Goal: Task Accomplishment & Management: Complete application form

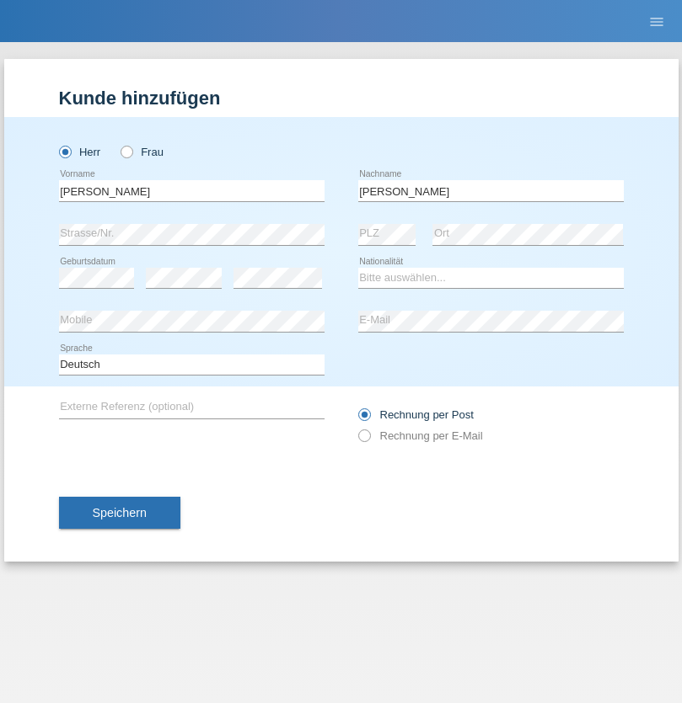
type input "Orsós"
select select "HU"
select select "C"
select select "30"
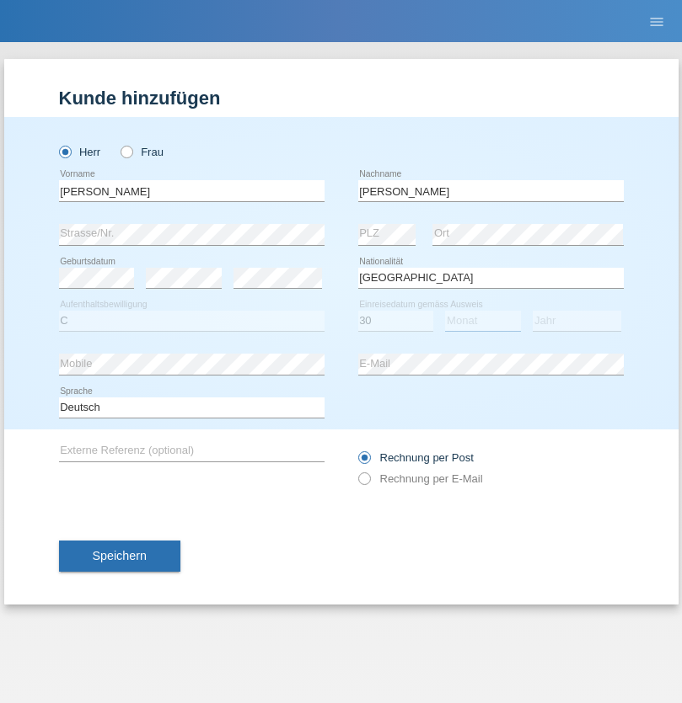
select select "10"
select select "2021"
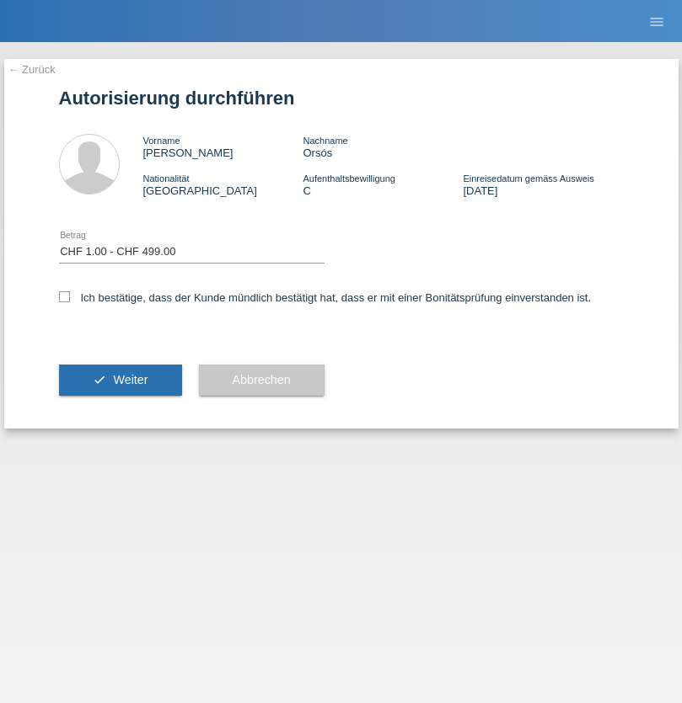
select select "1"
checkbox input "true"
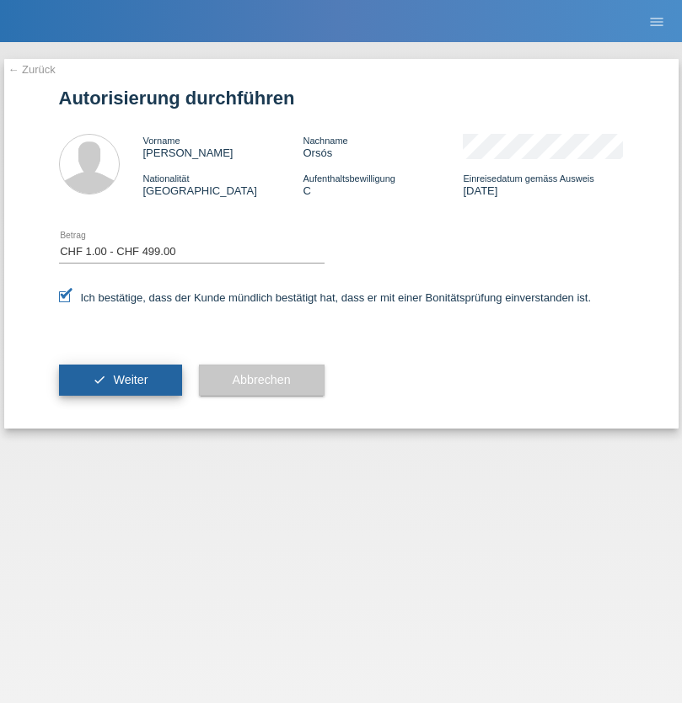
click at [120, 380] on span "Weiter" at bounding box center [130, 379] width 35 height 13
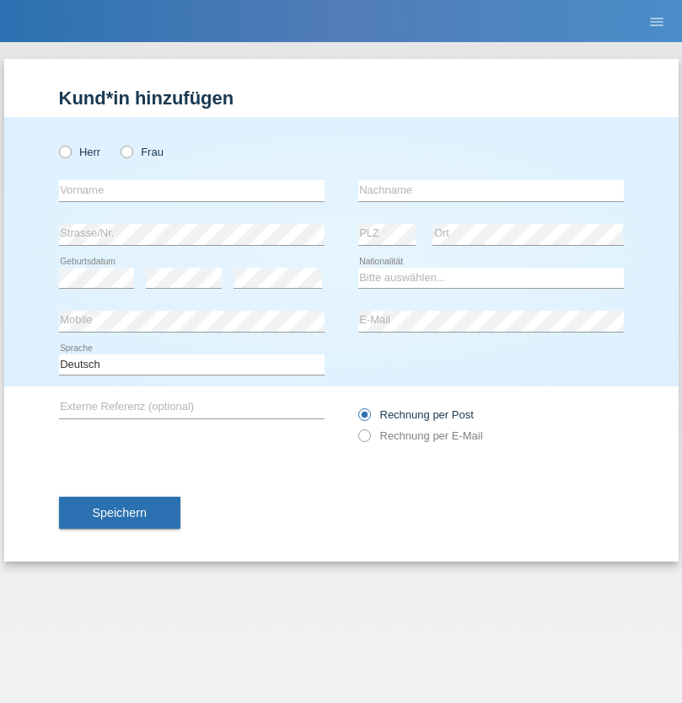
radio input "true"
click at [191, 190] on input "text" at bounding box center [191, 190] width 265 height 21
type input "[PERSON_NAME]"
click at [490, 190] on input "text" at bounding box center [490, 190] width 265 height 21
type input "Schürmann"
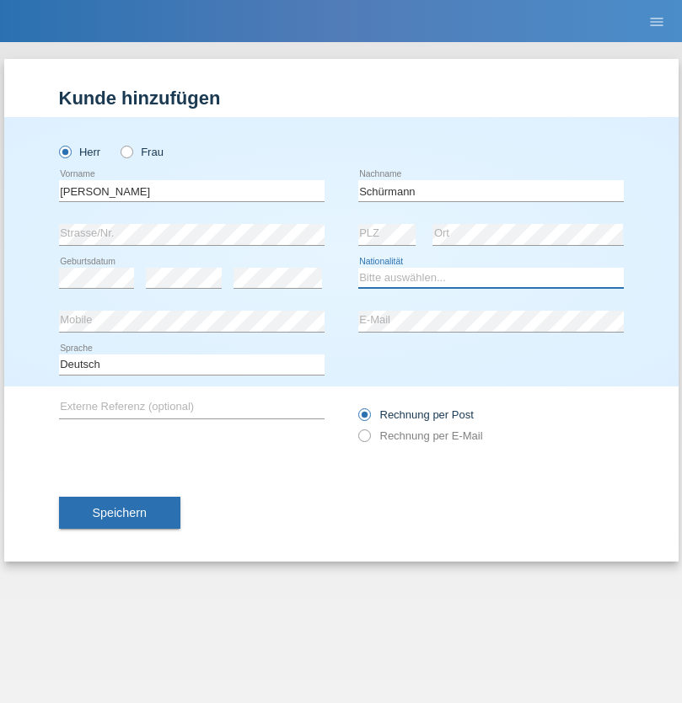
select select "CH"
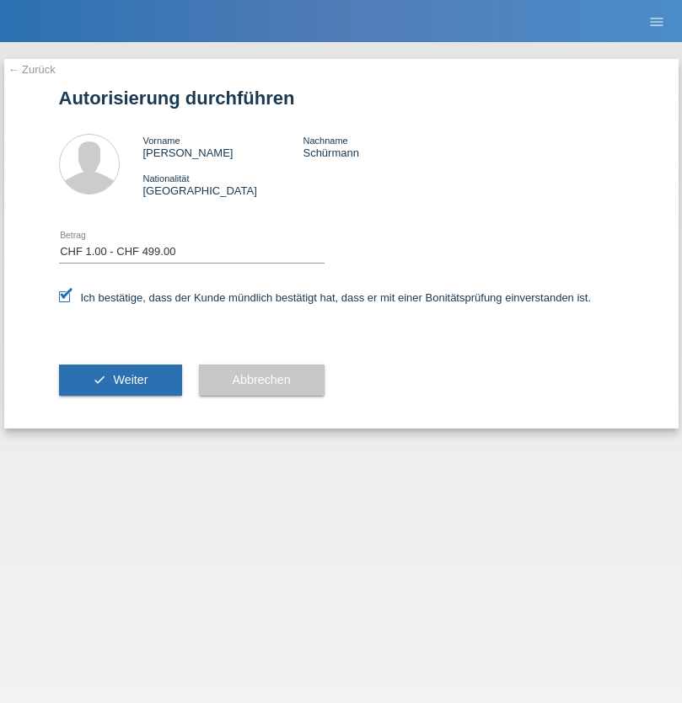
select select "1"
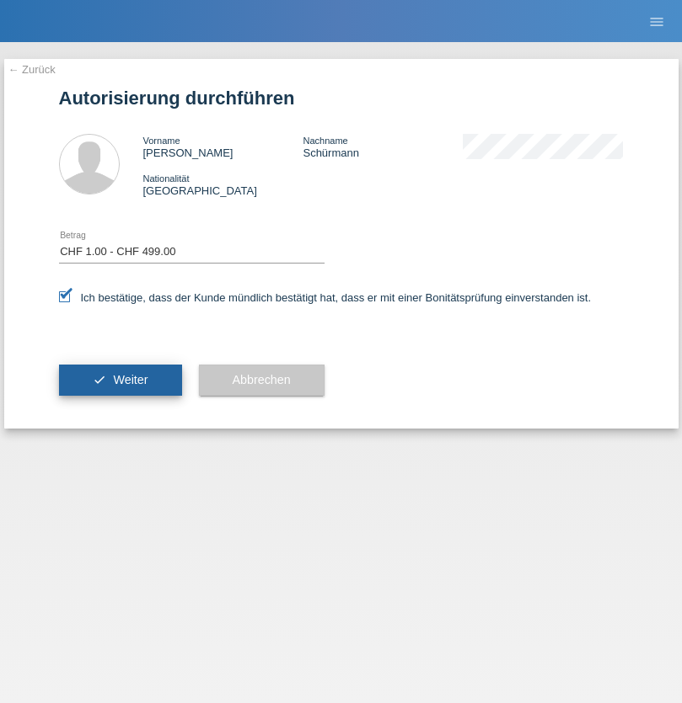
click at [120, 380] on span "Weiter" at bounding box center [130, 379] width 35 height 13
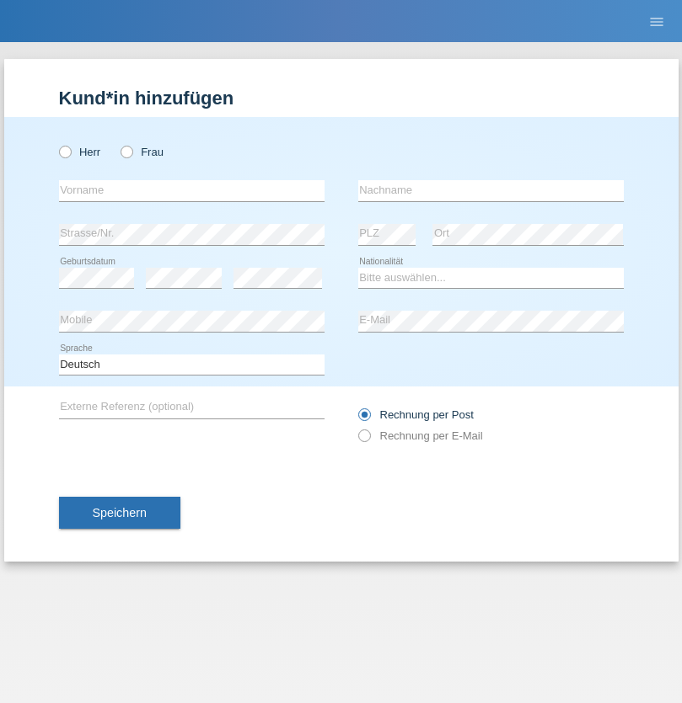
radio input "true"
click at [191, 190] on input "text" at bounding box center [191, 190] width 265 height 21
type input "Patrik"
click at [490, 190] on input "text" at bounding box center [490, 190] width 265 height 21
type input "Gremlich"
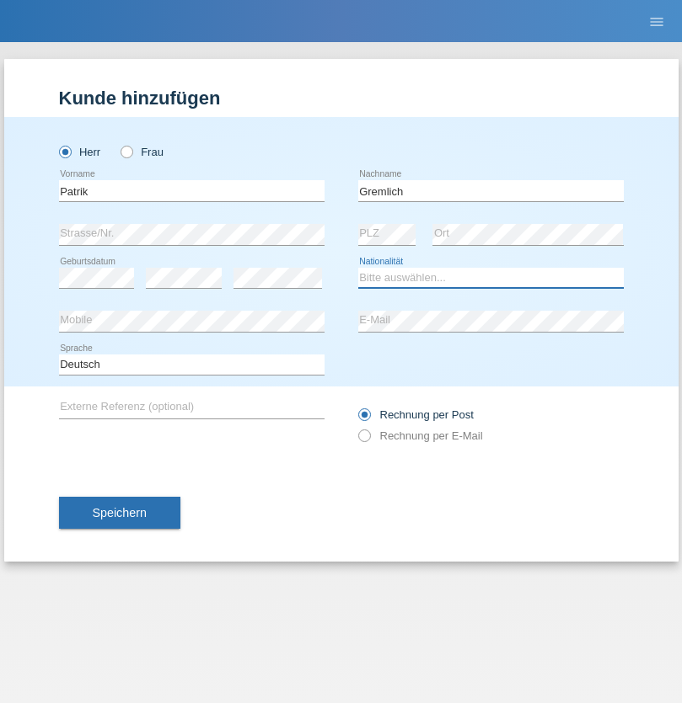
select select "CH"
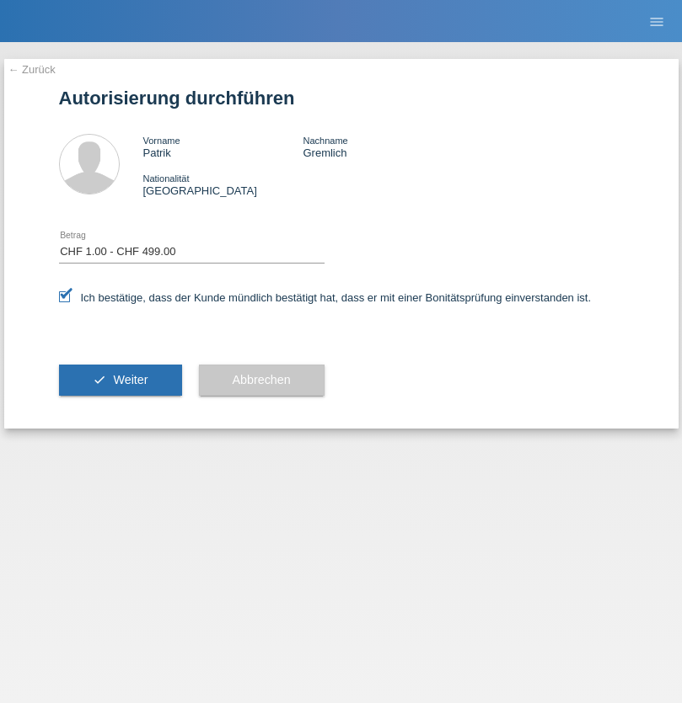
select select "1"
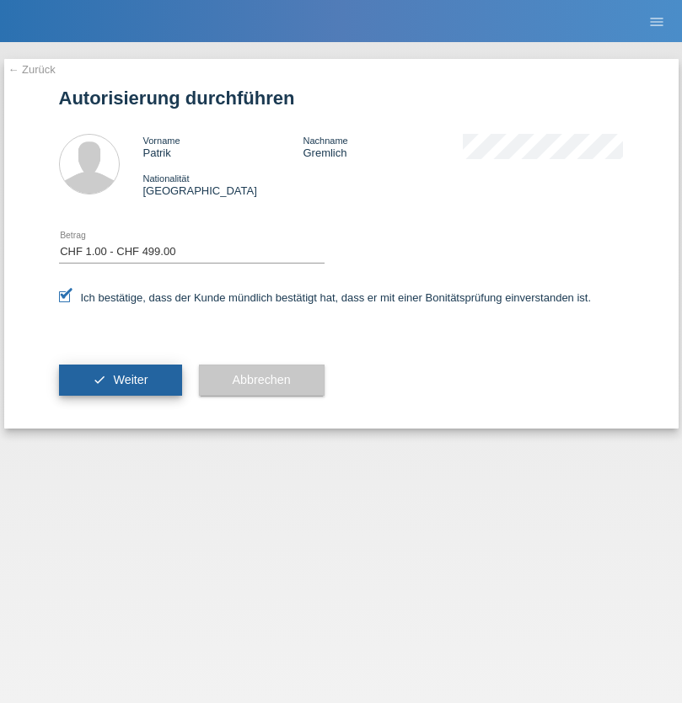
click at [120, 380] on span "Weiter" at bounding box center [130, 379] width 35 height 13
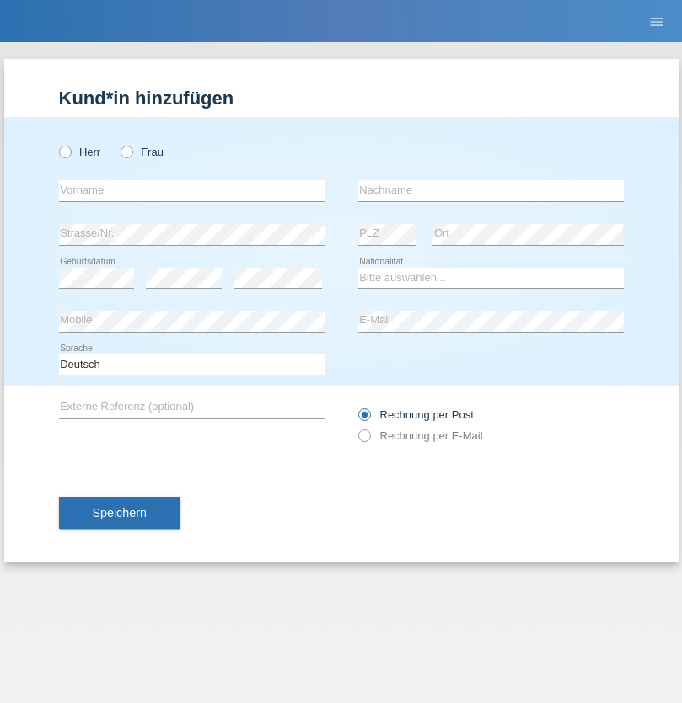
radio input "true"
click at [191, 190] on input "text" at bounding box center [191, 190] width 265 height 21
type input "Nicolas"
click at [490, 190] on input "text" at bounding box center [490, 190] width 265 height 21
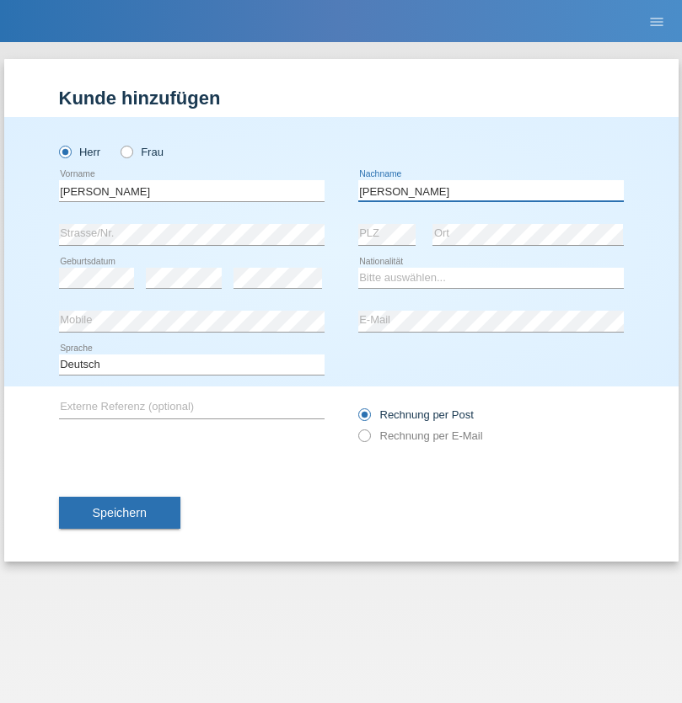
type input "Meier"
select select "CH"
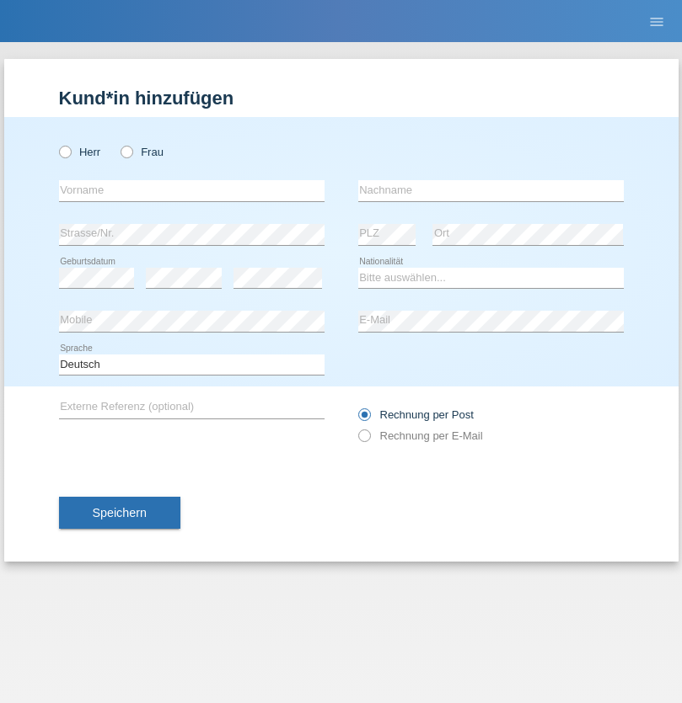
radio input "true"
click at [191, 190] on input "text" at bounding box center [191, 190] width 265 height 21
type input "David"
click at [490, 190] on input "text" at bounding box center [490, 190] width 265 height 21
type input "Nydegger"
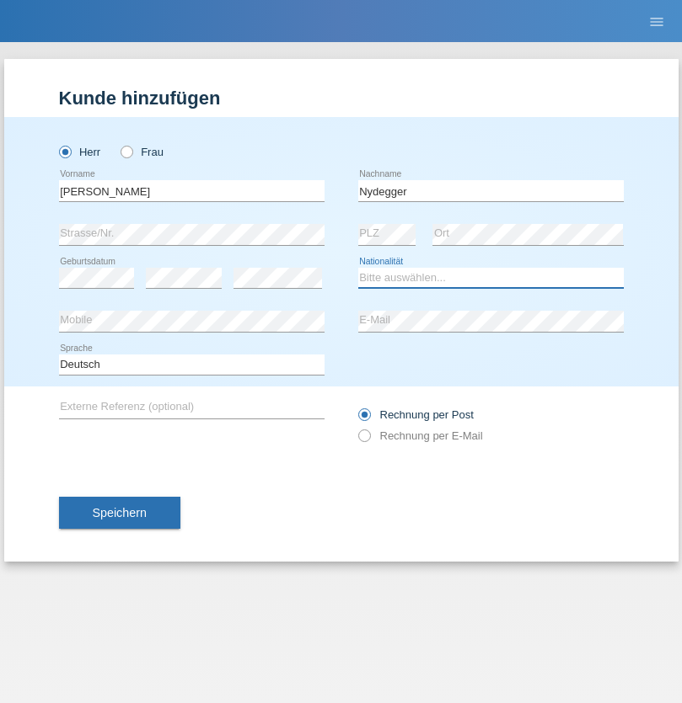
select select "CH"
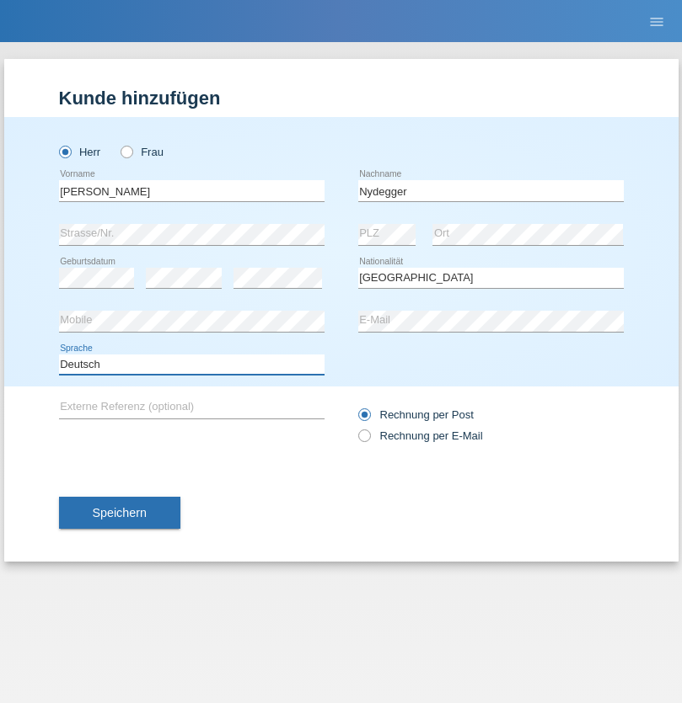
select select "en"
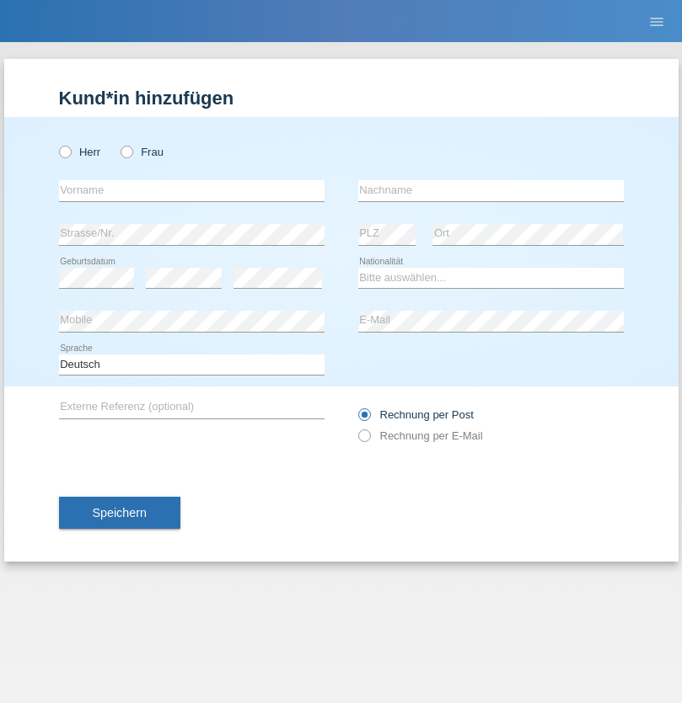
radio input "true"
click at [191, 190] on input "text" at bounding box center [191, 190] width 265 height 21
type input "[PERSON_NAME]"
click at [490, 190] on input "text" at bounding box center [490, 190] width 265 height 21
type input "Nydegger"
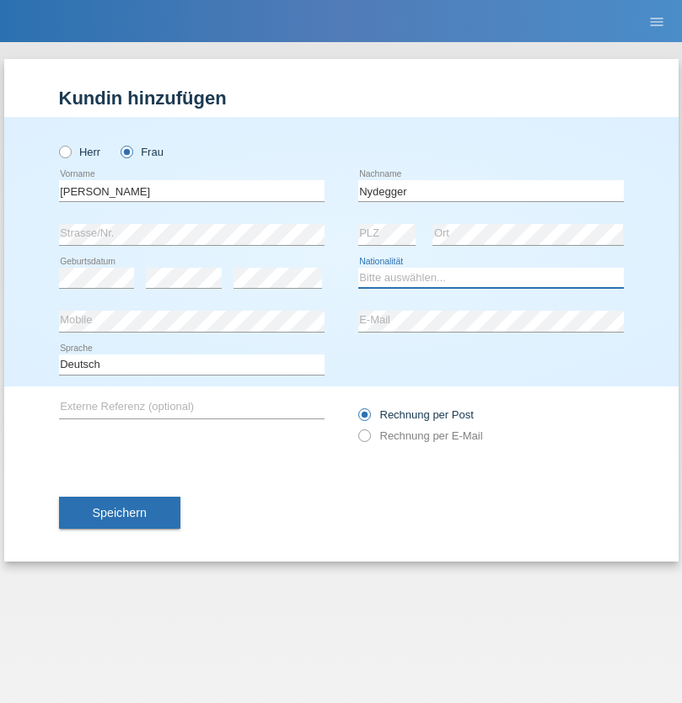
select select "CH"
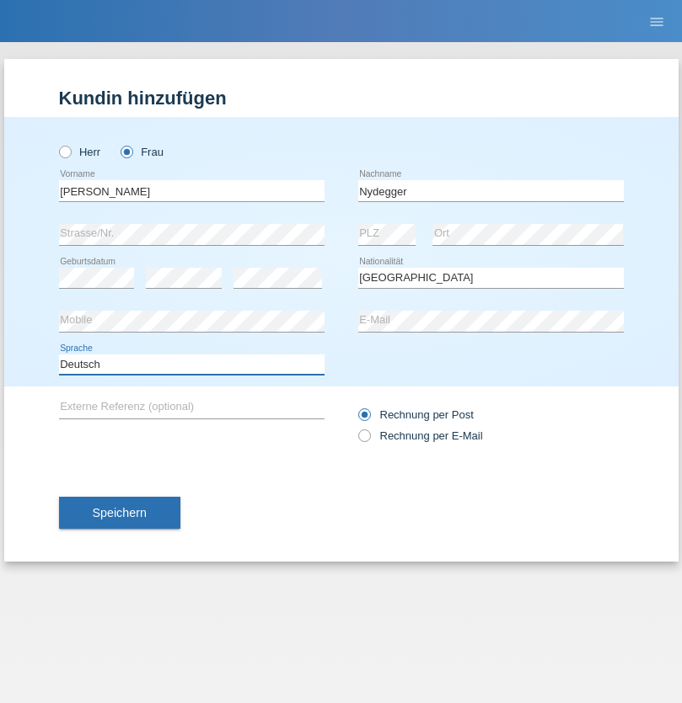
select select "en"
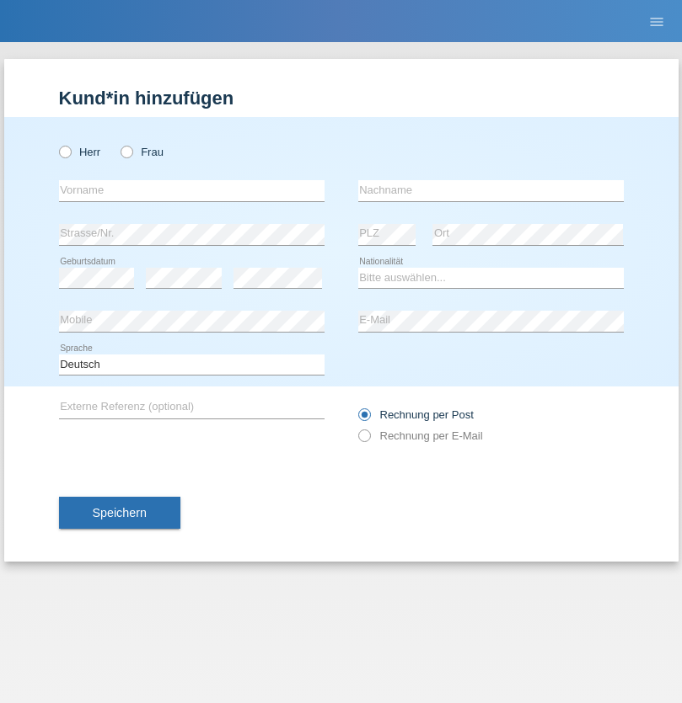
radio input "true"
click at [191, 190] on input "text" at bounding box center [191, 190] width 265 height 21
type input "Goekhan"
click at [490, 190] on input "text" at bounding box center [490, 190] width 265 height 21
type input "Akarsu"
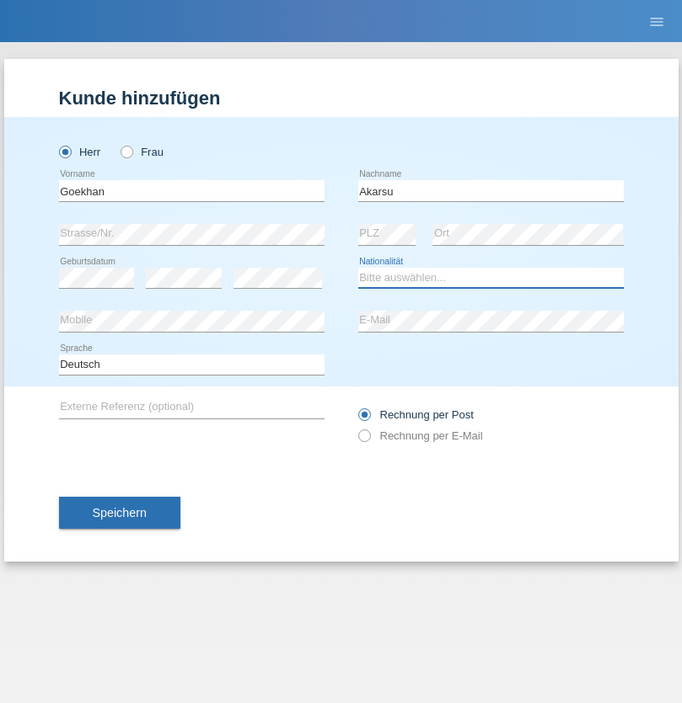
select select "AT"
select select "C"
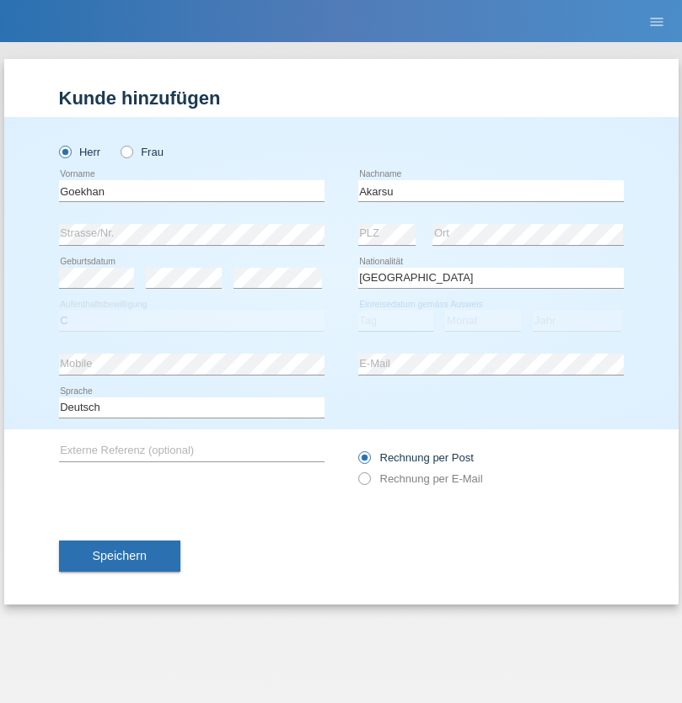
select select "01"
select select "05"
select select "2021"
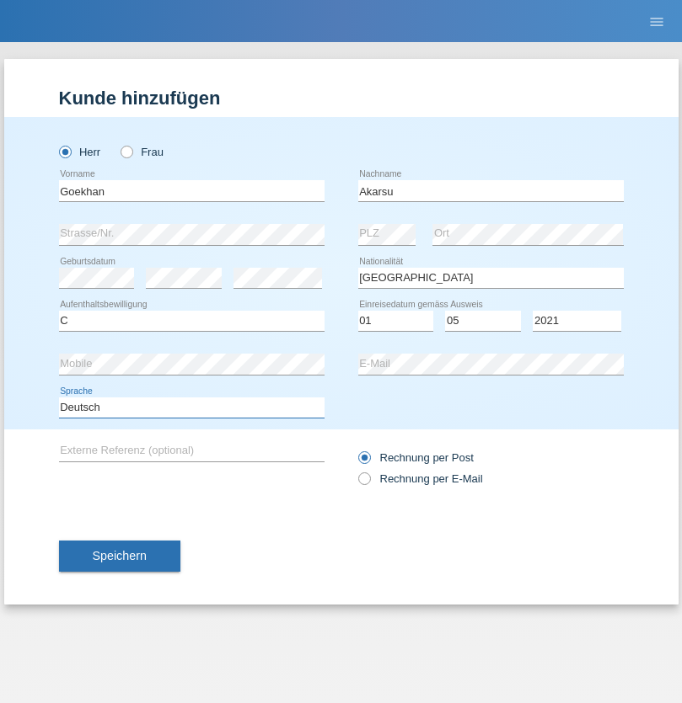
select select "en"
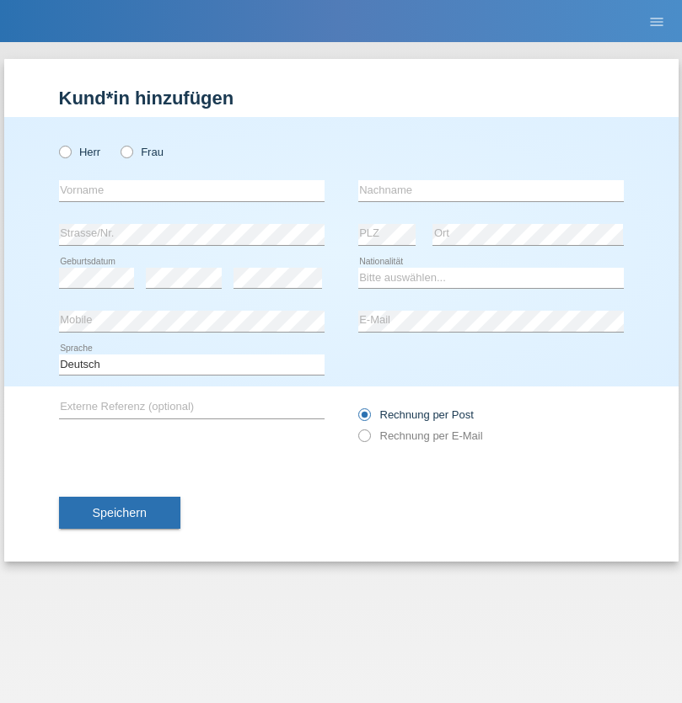
radio input "true"
click at [191, 190] on input "text" at bounding box center [191, 190] width 265 height 21
type input "[PERSON_NAME]"
click at [490, 190] on input "text" at bounding box center [490, 190] width 265 height 21
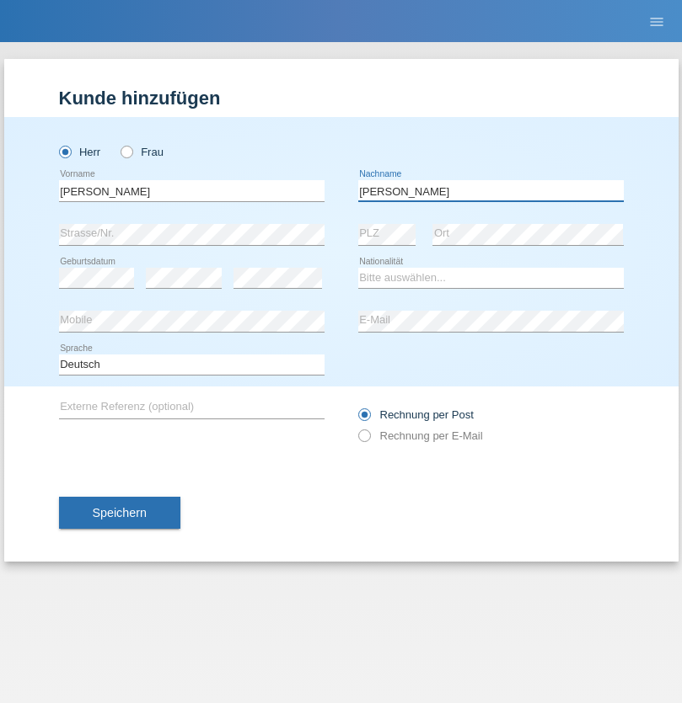
type input "[PERSON_NAME]"
select select "IT"
select select "C"
select select "22"
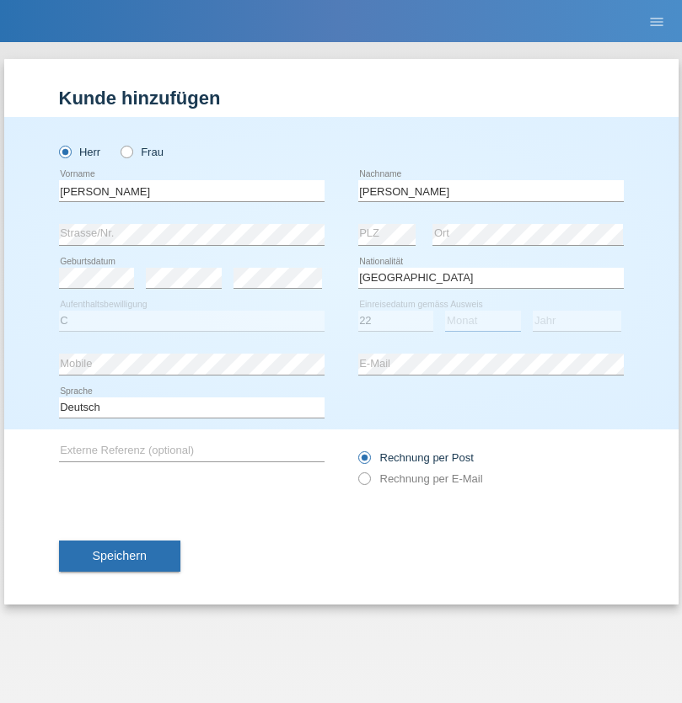
select select "06"
select select "1964"
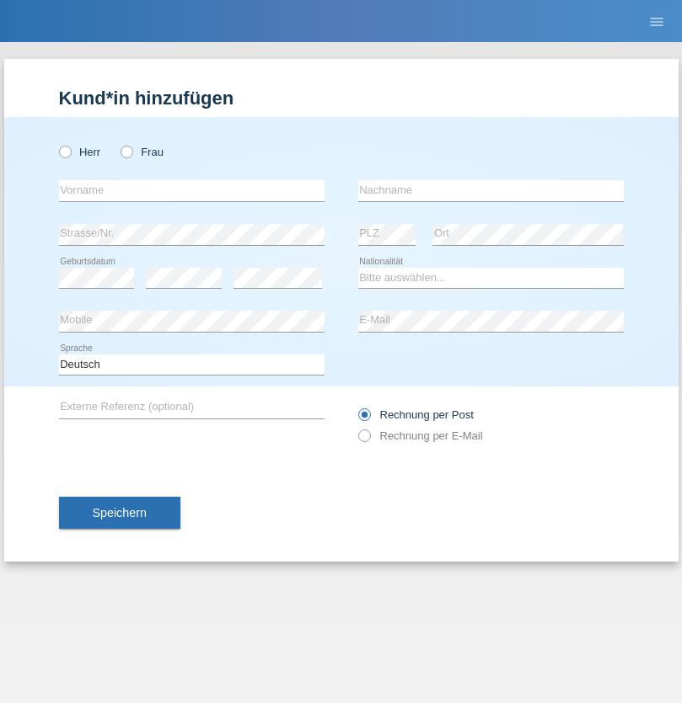
radio input "true"
click at [191, 190] on input "text" at bounding box center [191, 190] width 265 height 21
type input "Carnevale"
click at [490, 190] on input "text" at bounding box center [490, 190] width 265 height 21
type input "Alessio"
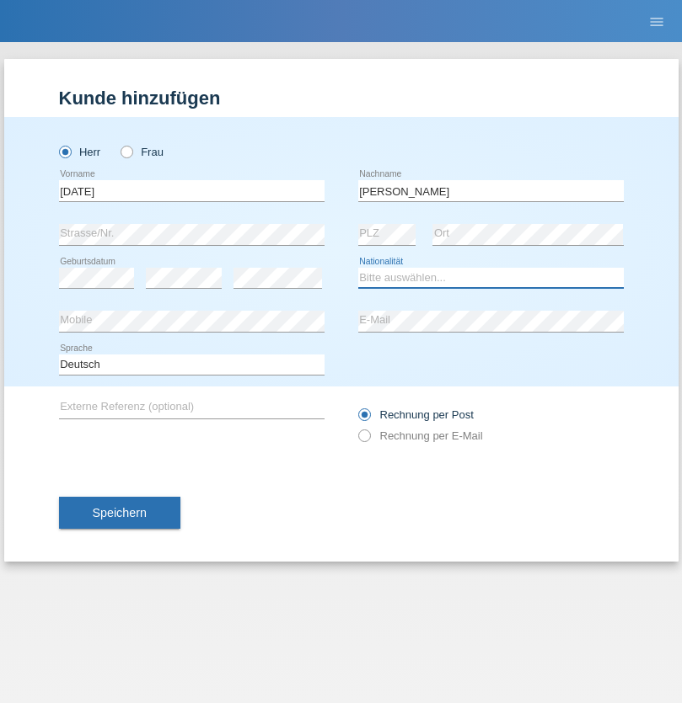
select select "IT"
select select "C"
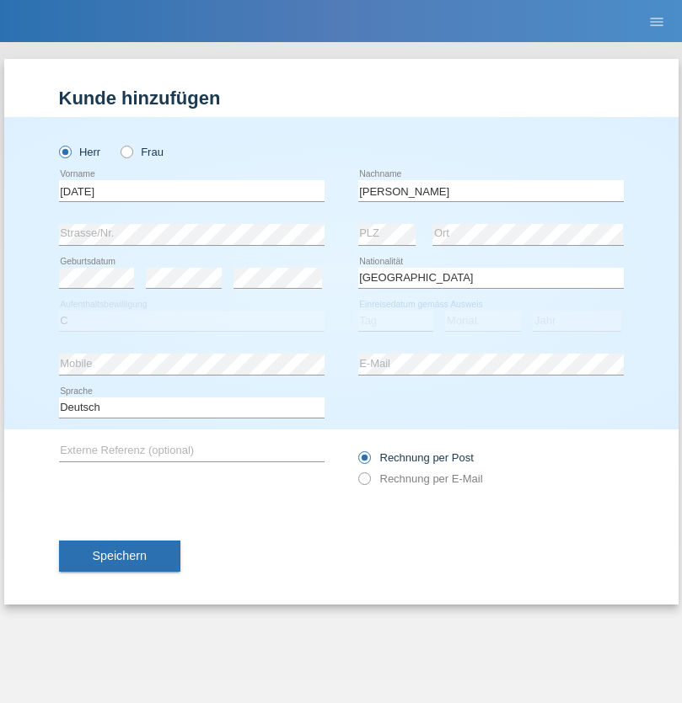
select select "01"
select select "05"
select select "2021"
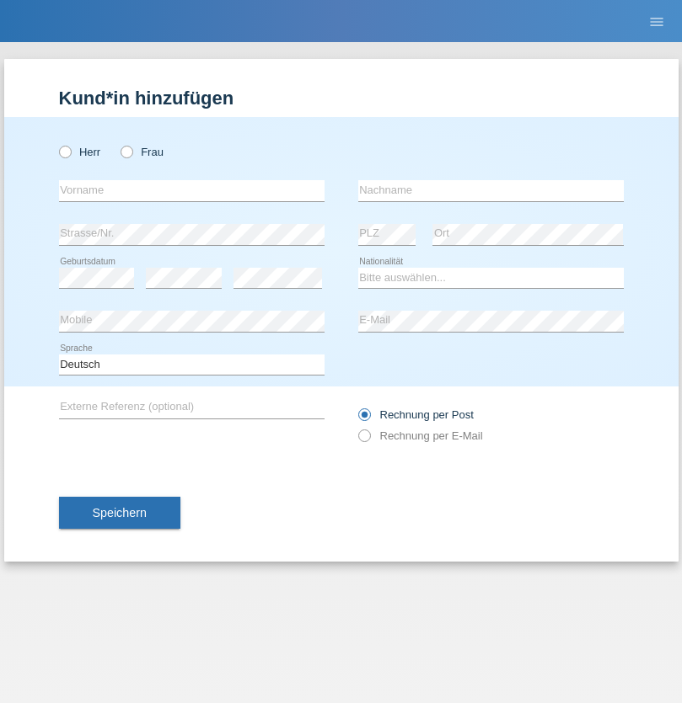
radio input "true"
click at [191, 190] on input "text" at bounding box center [191, 190] width 265 height 21
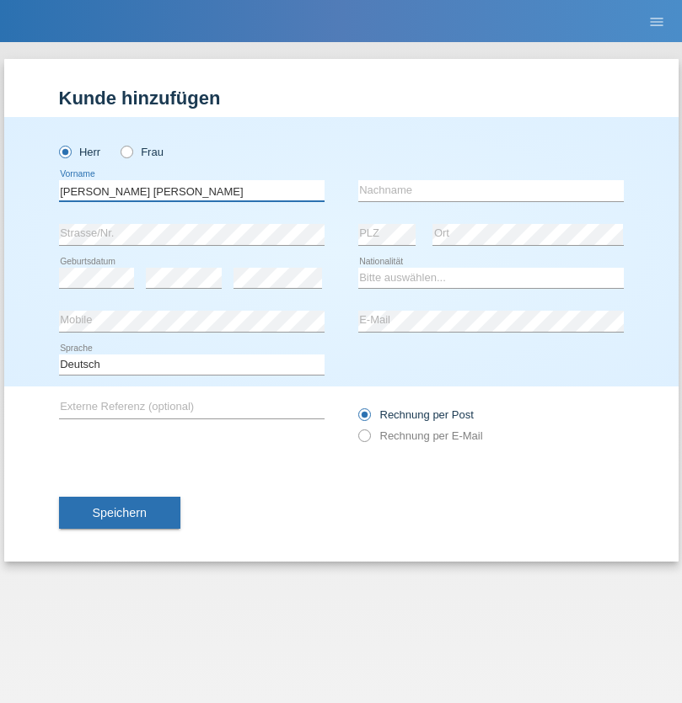
type input "Claudiu Marian"
click at [490, 190] on input "text" at bounding box center [490, 190] width 265 height 21
type input "Cislariu"
select select "CH"
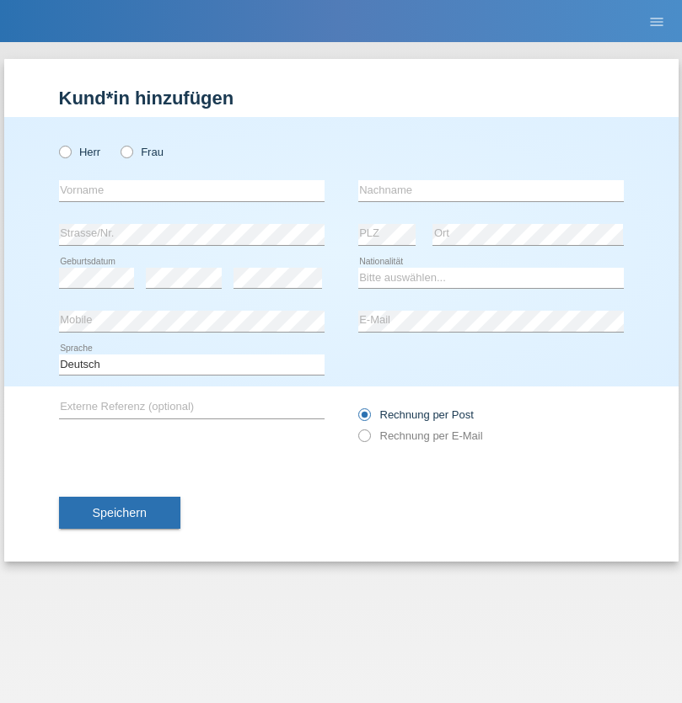
radio input "true"
select select "CH"
radio input "true"
click at [191, 190] on input "text" at bounding box center [191, 190] width 265 height 21
type input "[PERSON_NAME]"
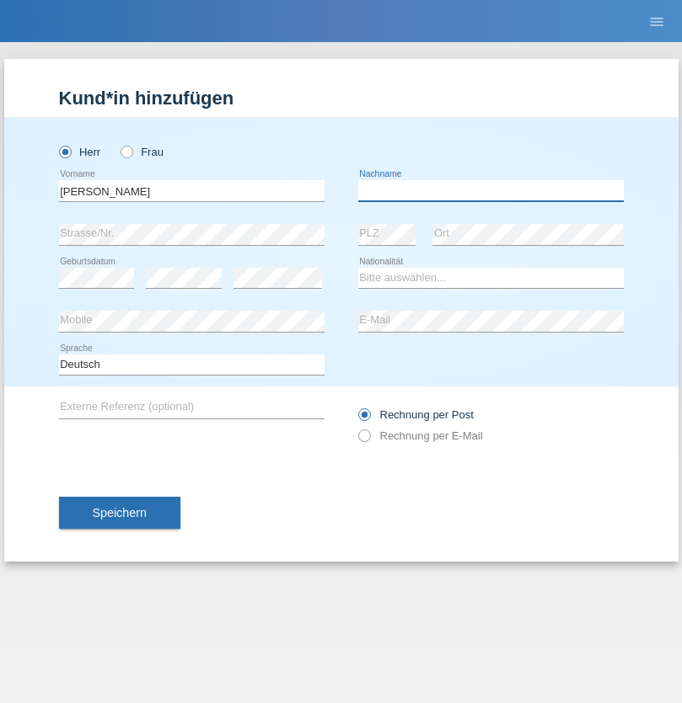
click at [490, 190] on input "text" at bounding box center [490, 190] width 265 height 21
type input "Kappelmayer"
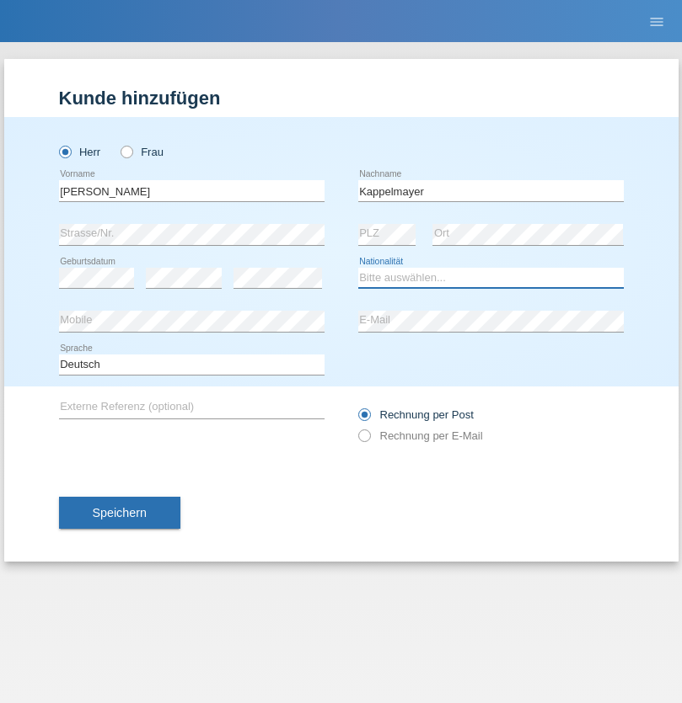
select select "MG"
select select "C"
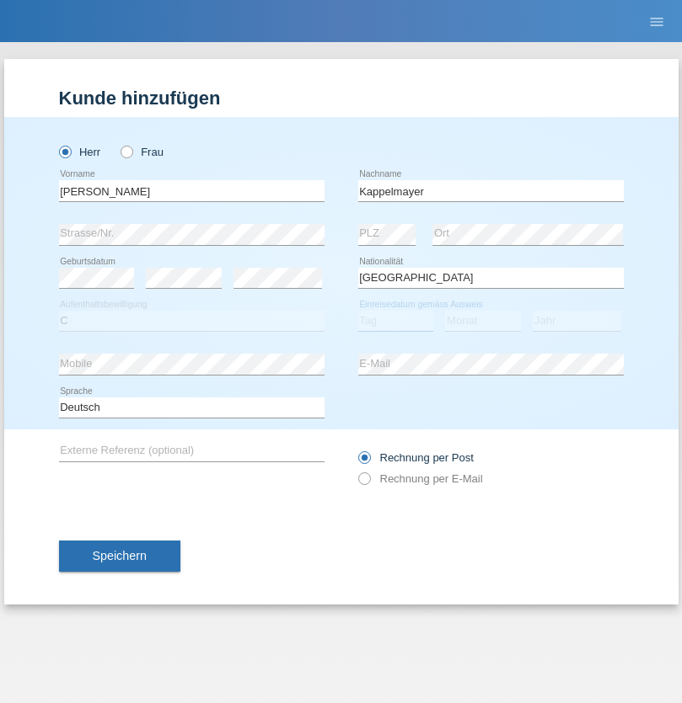
select select "31"
select select "08"
select select "2021"
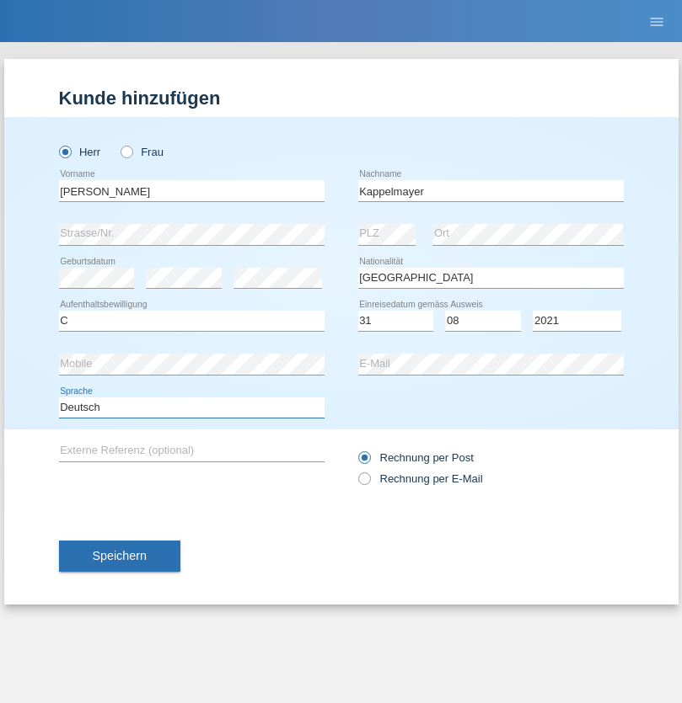
select select "en"
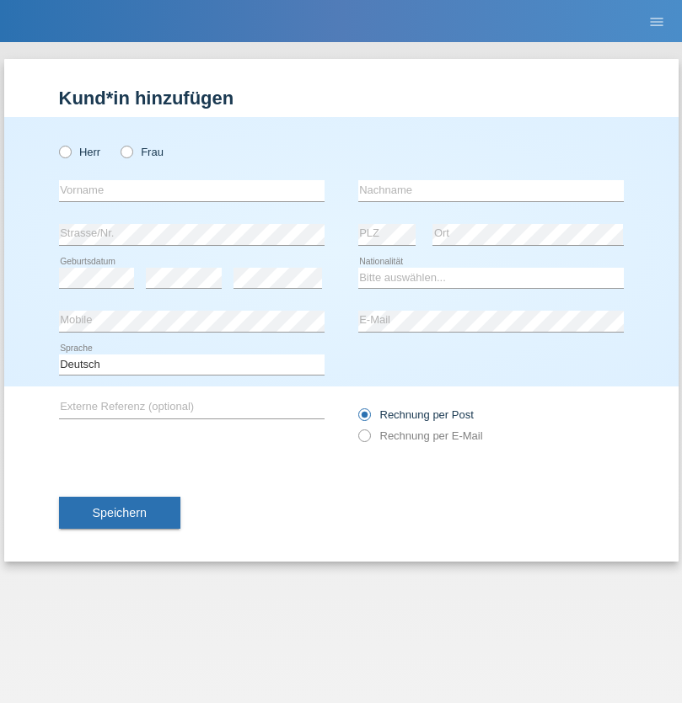
radio input "true"
click at [191, 190] on input "text" at bounding box center [191, 190] width 265 height 21
type input "firat"
click at [490, 190] on input "text" at bounding box center [490, 190] width 265 height 21
type input "kara"
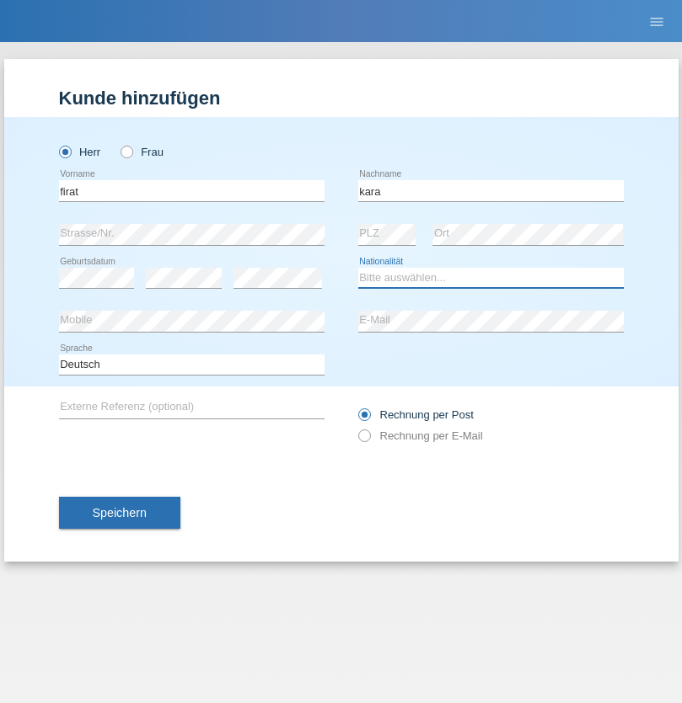
select select "CH"
radio input "true"
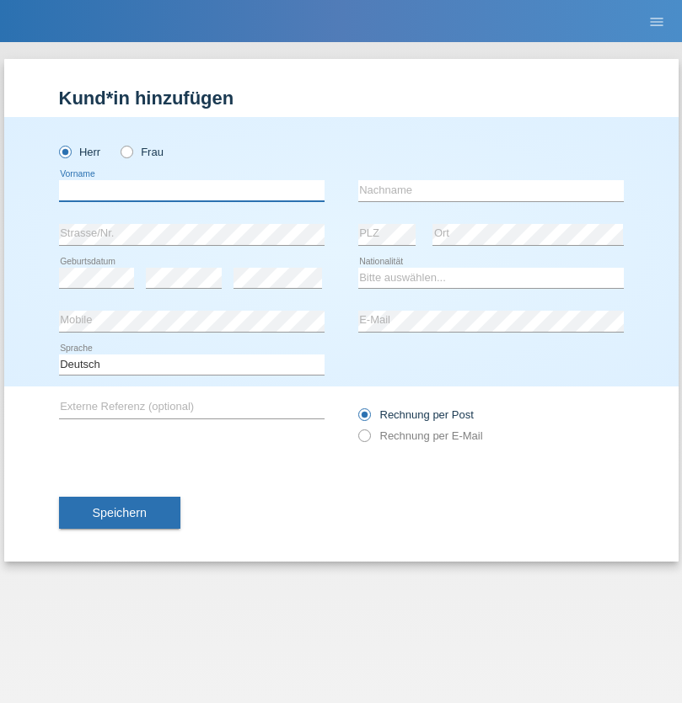
click at [191, 190] on input "text" at bounding box center [191, 190] width 265 height 21
type input "[PERSON_NAME]"
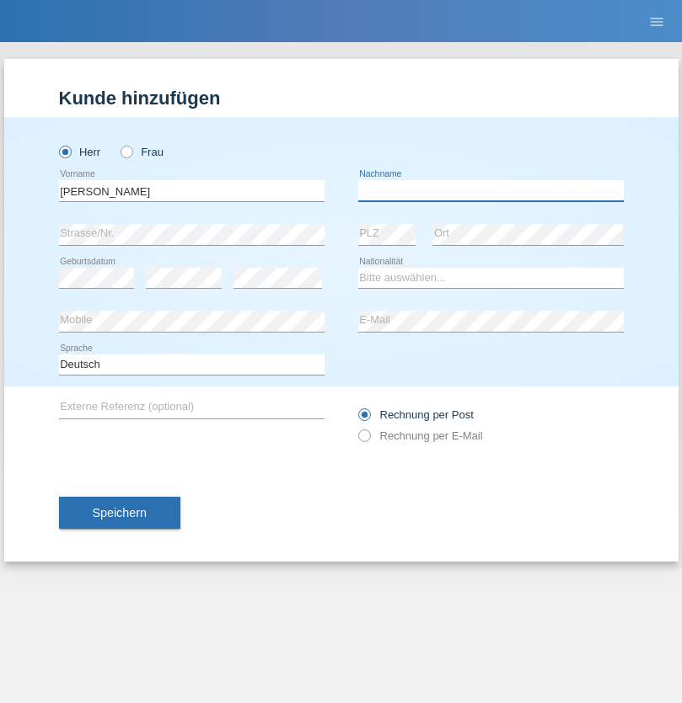
click at [490, 190] on input "text" at bounding box center [490, 190] width 265 height 21
type input "Panda nzinga"
select select "MN"
select select "C"
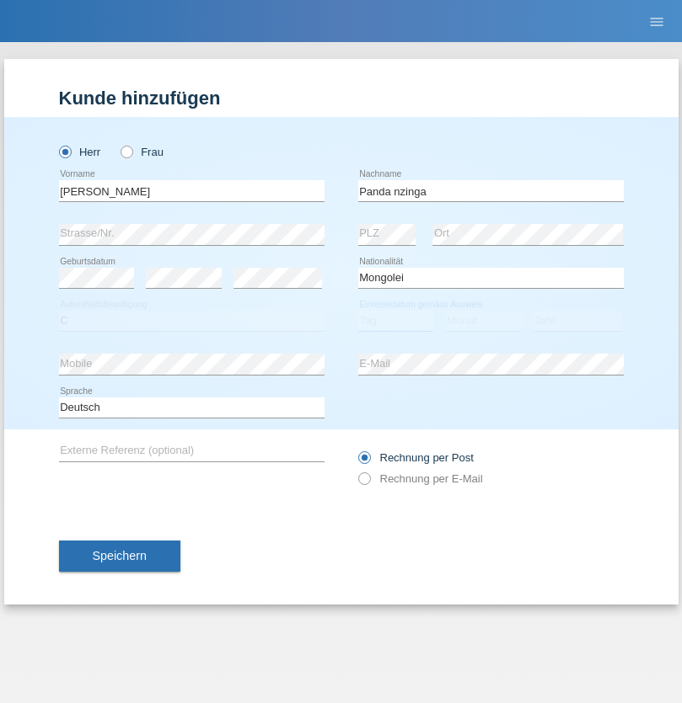
select select "28"
select select "11"
select select "2001"
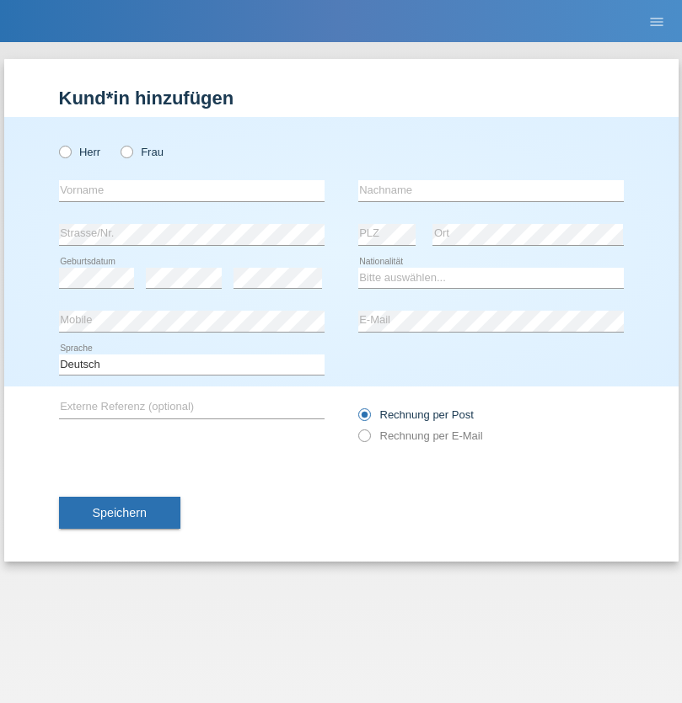
radio input "true"
select select "HU"
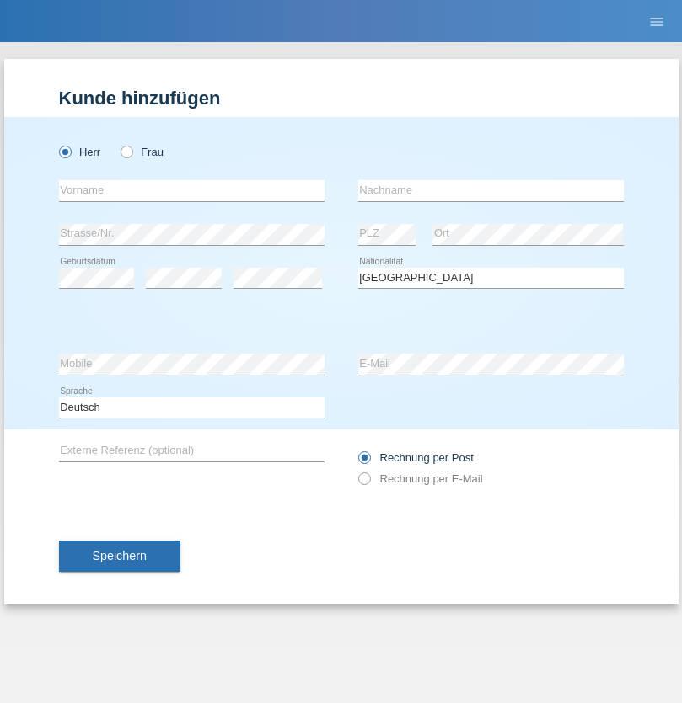
select select "C"
select select "30"
select select "10"
select select "2021"
